Goal: Task Accomplishment & Management: Use online tool/utility

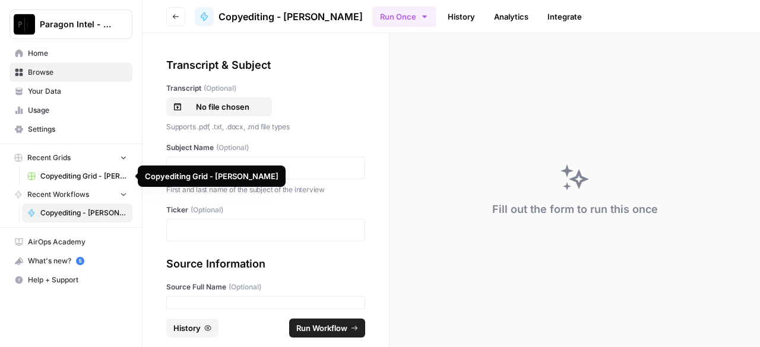
click at [74, 177] on span "Copyediting Grid - [PERSON_NAME]" at bounding box center [83, 176] width 87 height 11
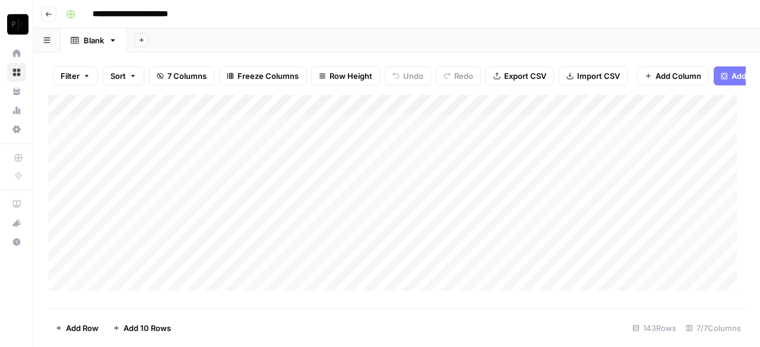
drag, startPoint x: 724, startPoint y: 126, endPoint x: 718, endPoint y: 26, distance: 100.5
click at [692, 272] on div "Add Column" at bounding box center [396, 197] width 697 height 205
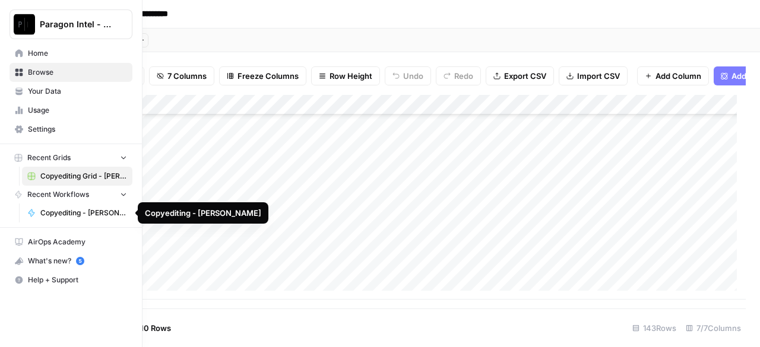
click at [48, 206] on link "Copyediting - [PERSON_NAME]" at bounding box center [77, 213] width 110 height 19
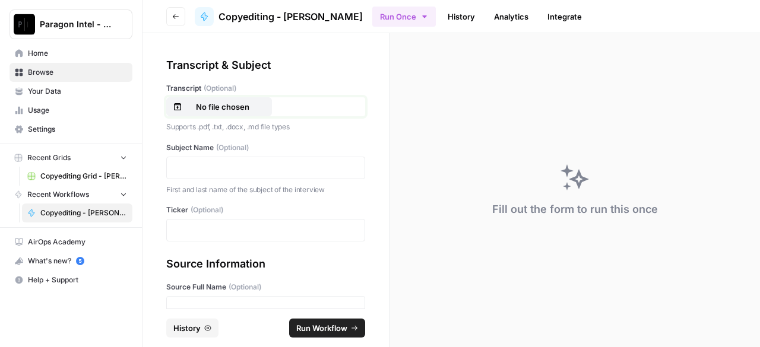
click at [229, 111] on p "No file chosen" at bounding box center [223, 107] width 76 height 12
click at [264, 159] on div at bounding box center [265, 168] width 199 height 23
click at [271, 175] on div at bounding box center [265, 168] width 199 height 23
click at [196, 170] on p at bounding box center [265, 168] width 183 height 12
click at [224, 229] on p at bounding box center [265, 230] width 183 height 12
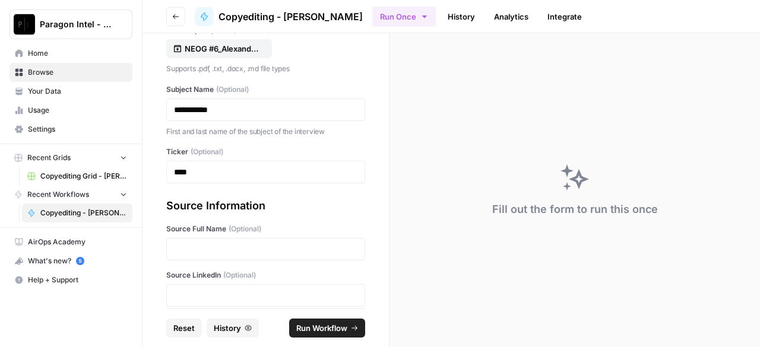
scroll to position [63, 0]
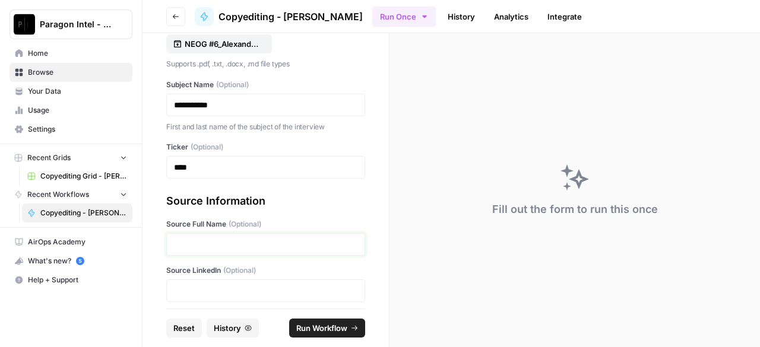
click at [223, 246] on p at bounding box center [265, 245] width 183 height 12
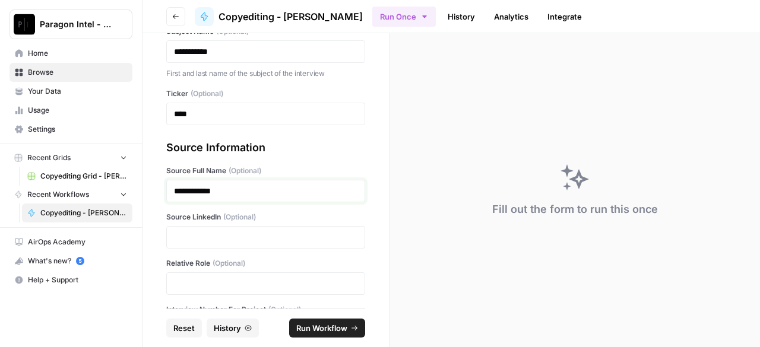
scroll to position [122, 0]
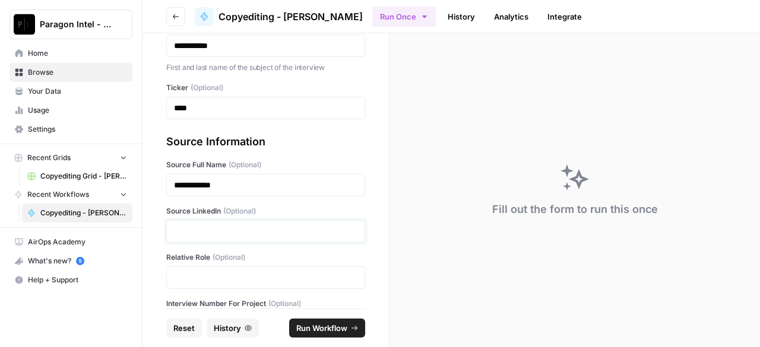
click at [232, 230] on p at bounding box center [265, 232] width 183 height 12
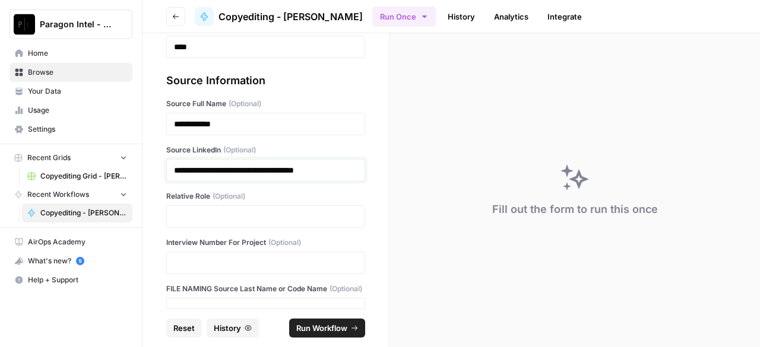
scroll to position [220, 0]
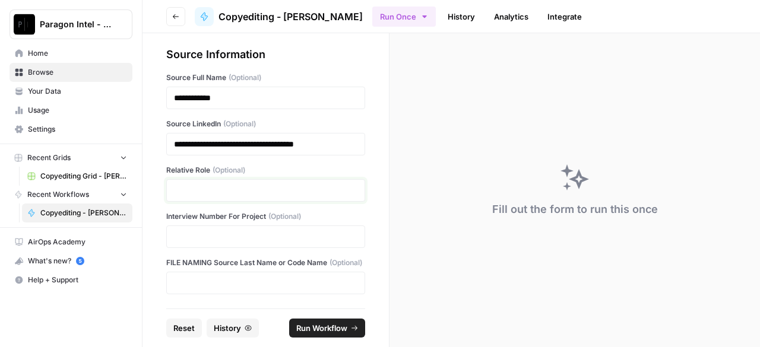
click at [208, 185] on p at bounding box center [265, 191] width 183 height 12
click at [215, 185] on p at bounding box center [265, 191] width 183 height 12
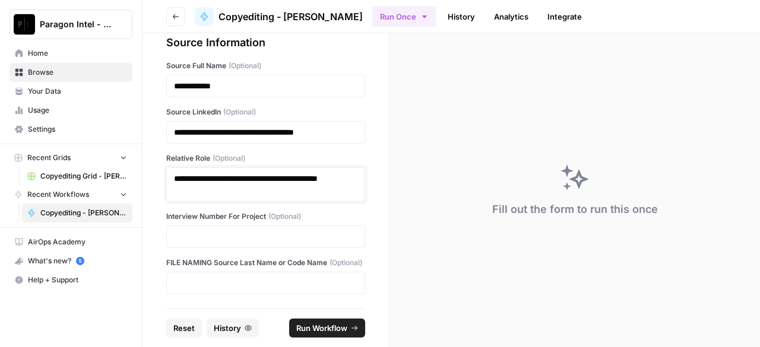
scroll to position [232, 0]
click at [230, 231] on p at bounding box center [265, 237] width 183 height 12
click at [229, 287] on p at bounding box center [265, 283] width 183 height 12
click at [321, 328] on span "Run Workflow" at bounding box center [321, 328] width 51 height 12
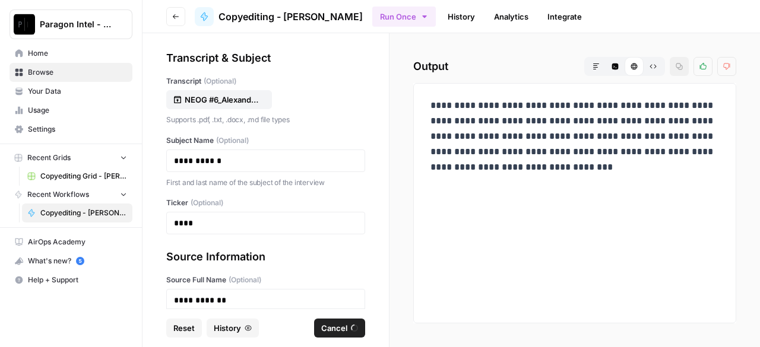
scroll to position [0, 0]
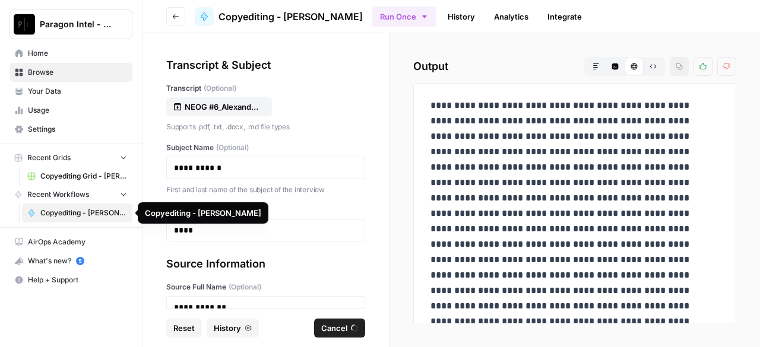
click at [62, 176] on span "Copyediting Grid - [PERSON_NAME]" at bounding box center [83, 176] width 87 height 11
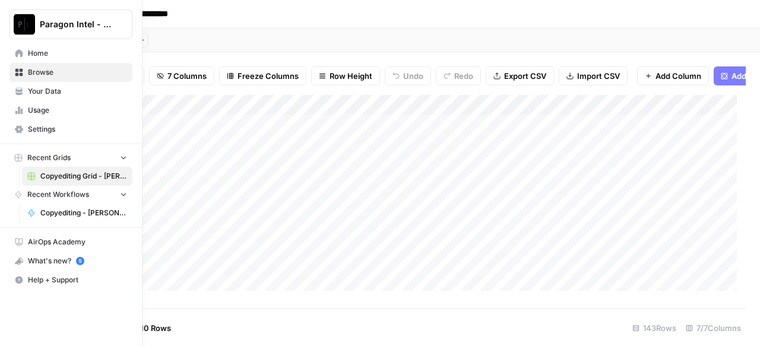
click at [45, 214] on span "Copyediting - [PERSON_NAME]" at bounding box center [83, 213] width 87 height 11
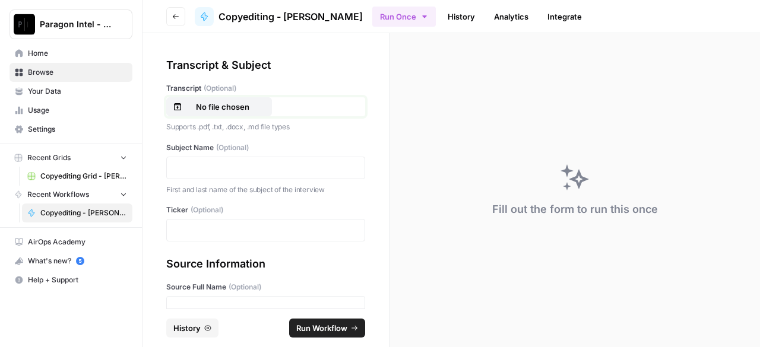
click at [204, 108] on p "No file chosen" at bounding box center [223, 107] width 76 height 12
click at [227, 160] on div at bounding box center [265, 168] width 199 height 23
click at [268, 171] on p at bounding box center [265, 168] width 183 height 12
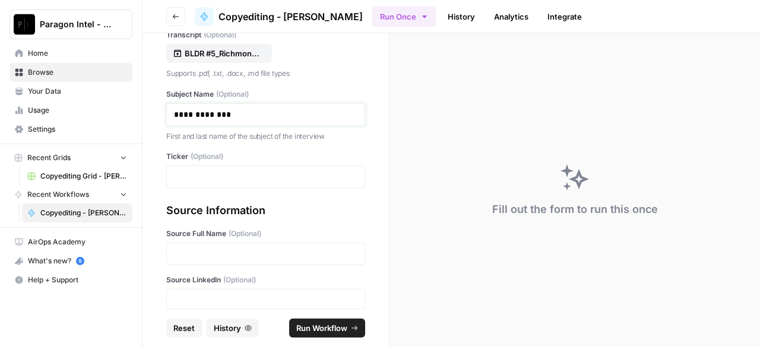
scroll to position [59, 0]
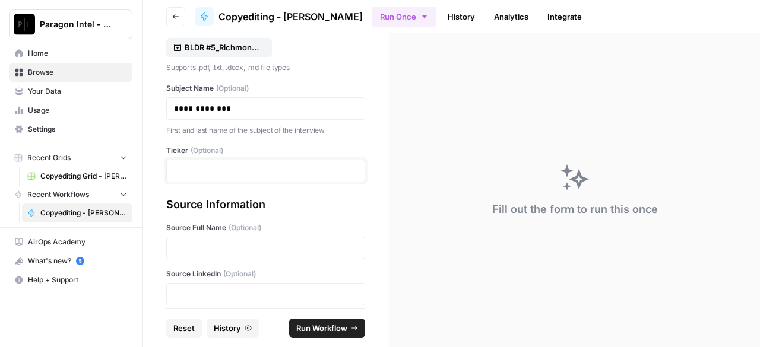
click at [234, 172] on p at bounding box center [265, 171] width 183 height 12
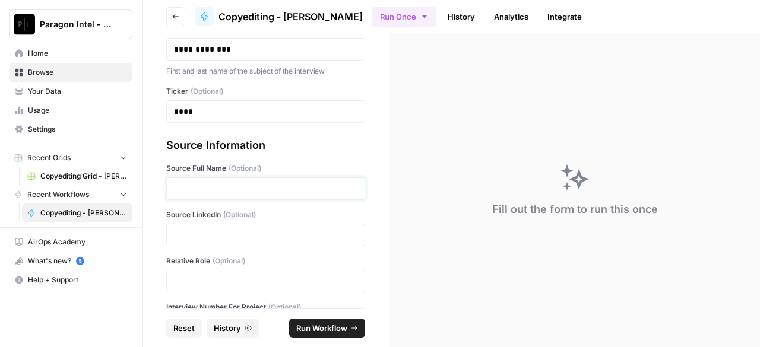
click at [210, 188] on p at bounding box center [265, 189] width 183 height 12
click at [202, 236] on p at bounding box center [265, 235] width 183 height 12
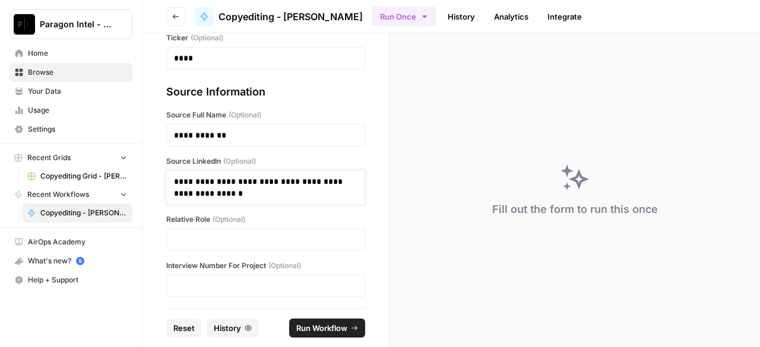
scroll to position [178, 0]
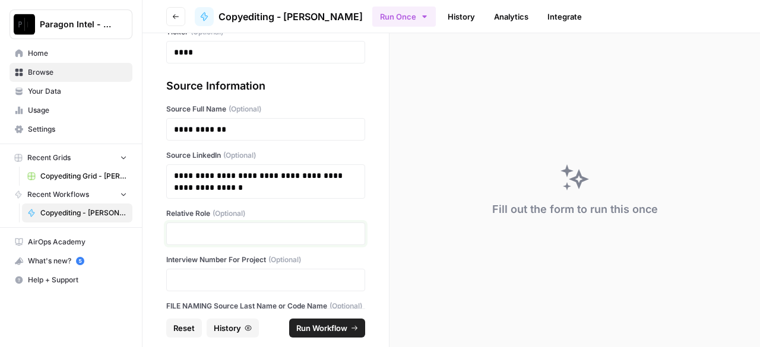
click at [249, 238] on p at bounding box center [265, 234] width 183 height 12
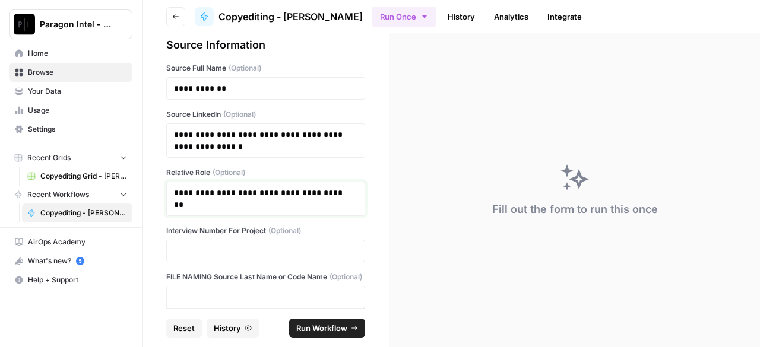
scroll to position [244, 0]
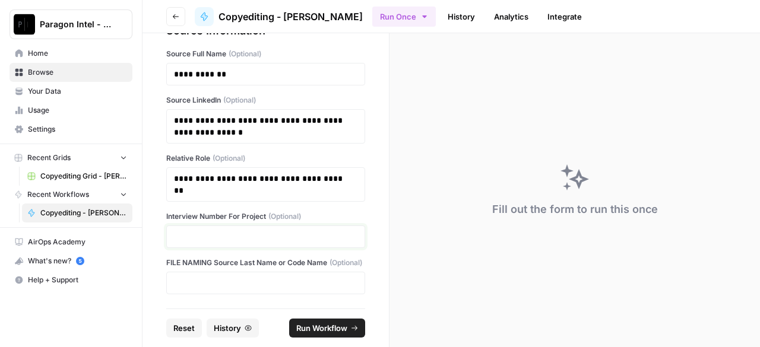
click at [213, 232] on p at bounding box center [265, 237] width 183 height 12
click at [235, 283] on p at bounding box center [265, 283] width 183 height 12
click at [325, 331] on span "Run Workflow" at bounding box center [321, 328] width 51 height 12
